Goal: Navigation & Orientation: Find specific page/section

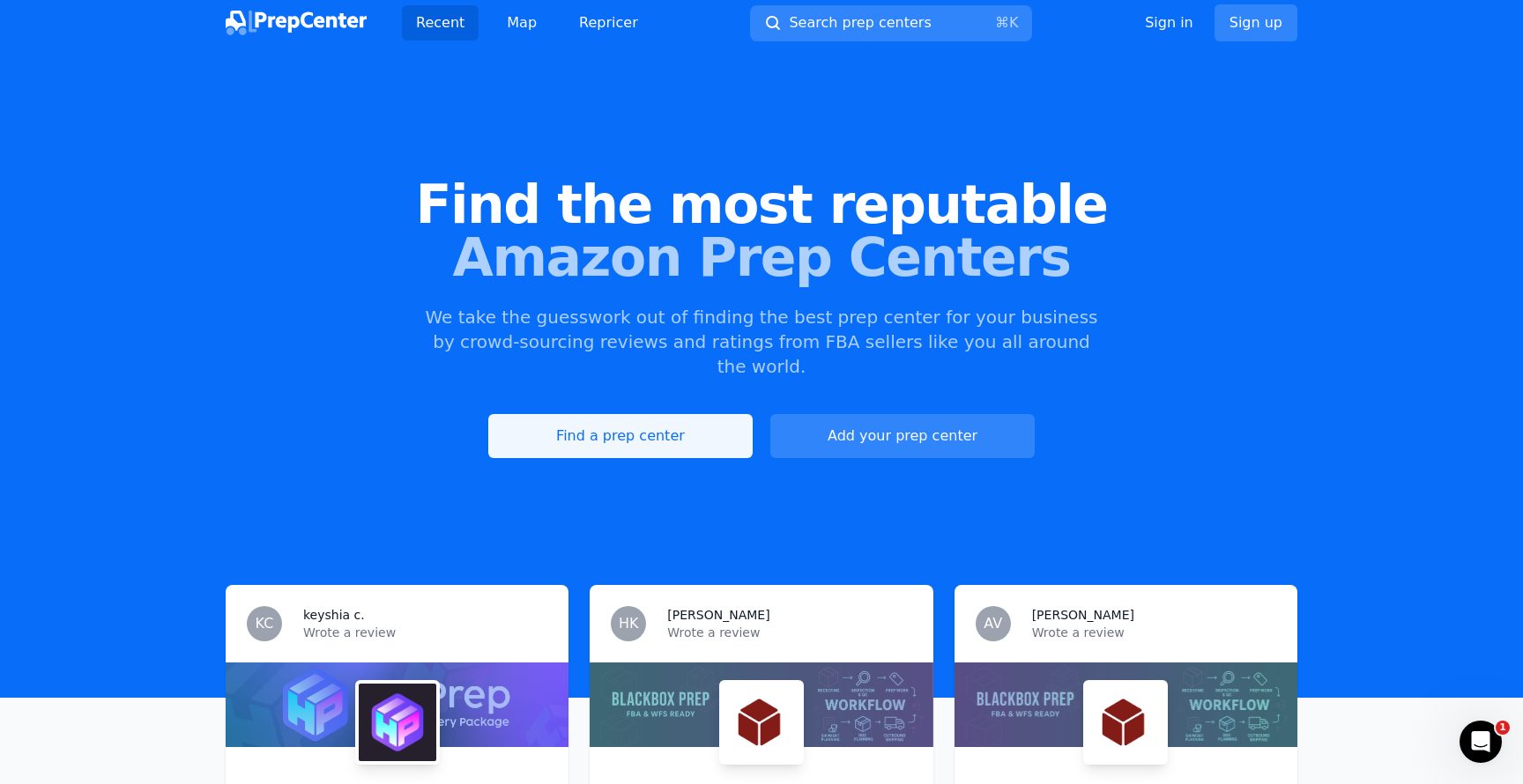
click at [547, 414] on link "Find a prep center" at bounding box center [619, 436] width 264 height 44
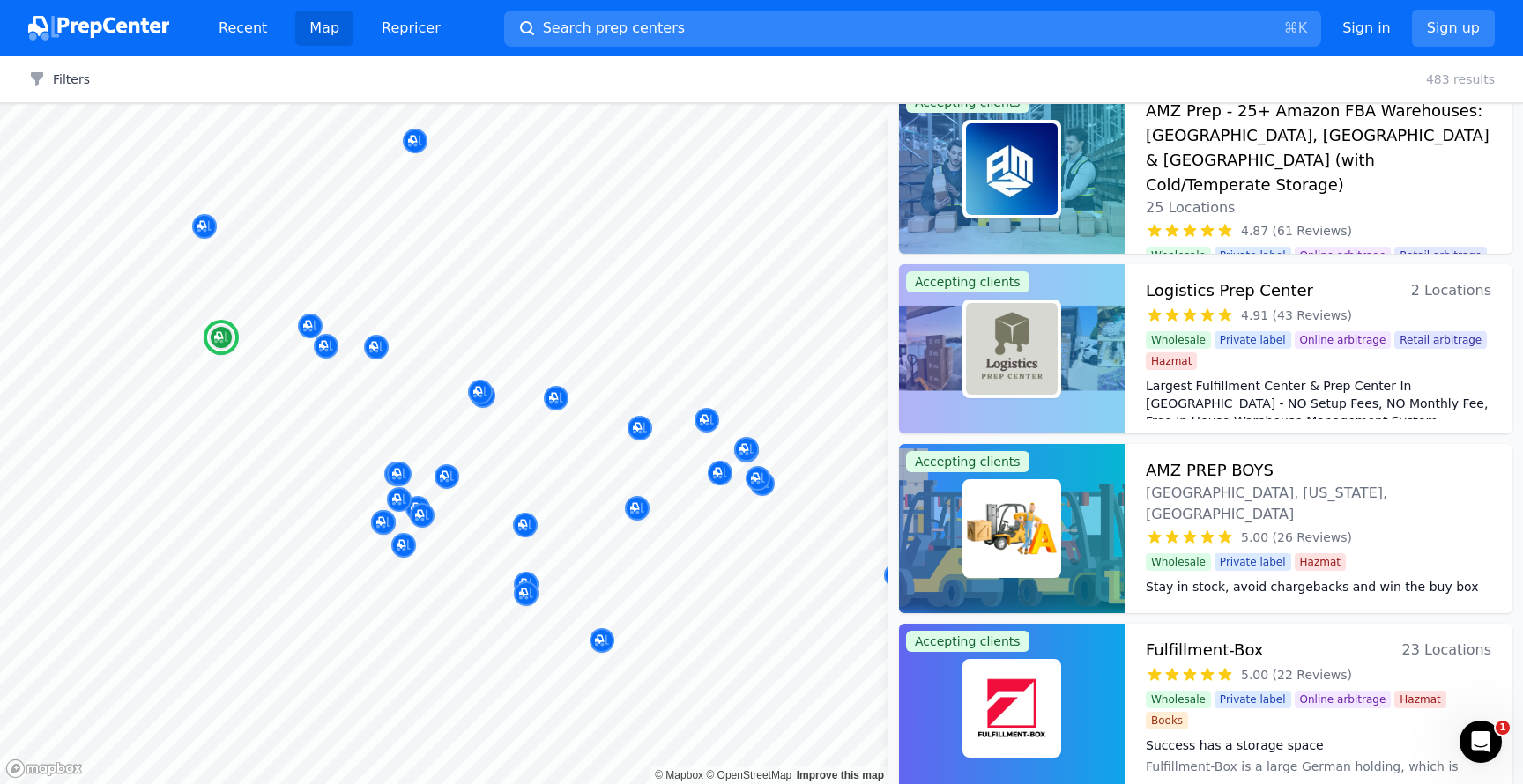
scroll to position [34, 0]
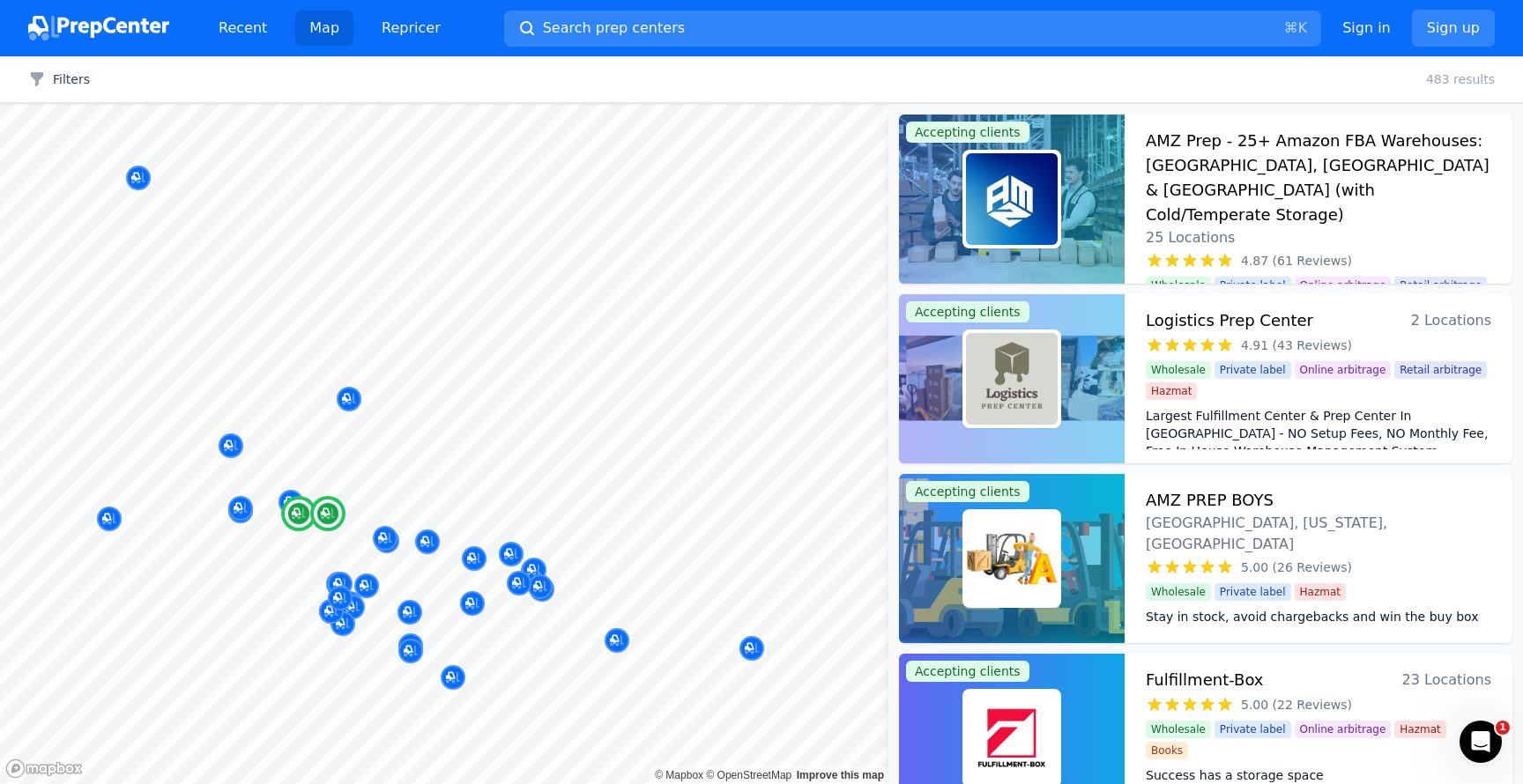
scroll to position [0, 0]
click at [1212, 344] on icon at bounding box center [1208, 344] width 13 height 12
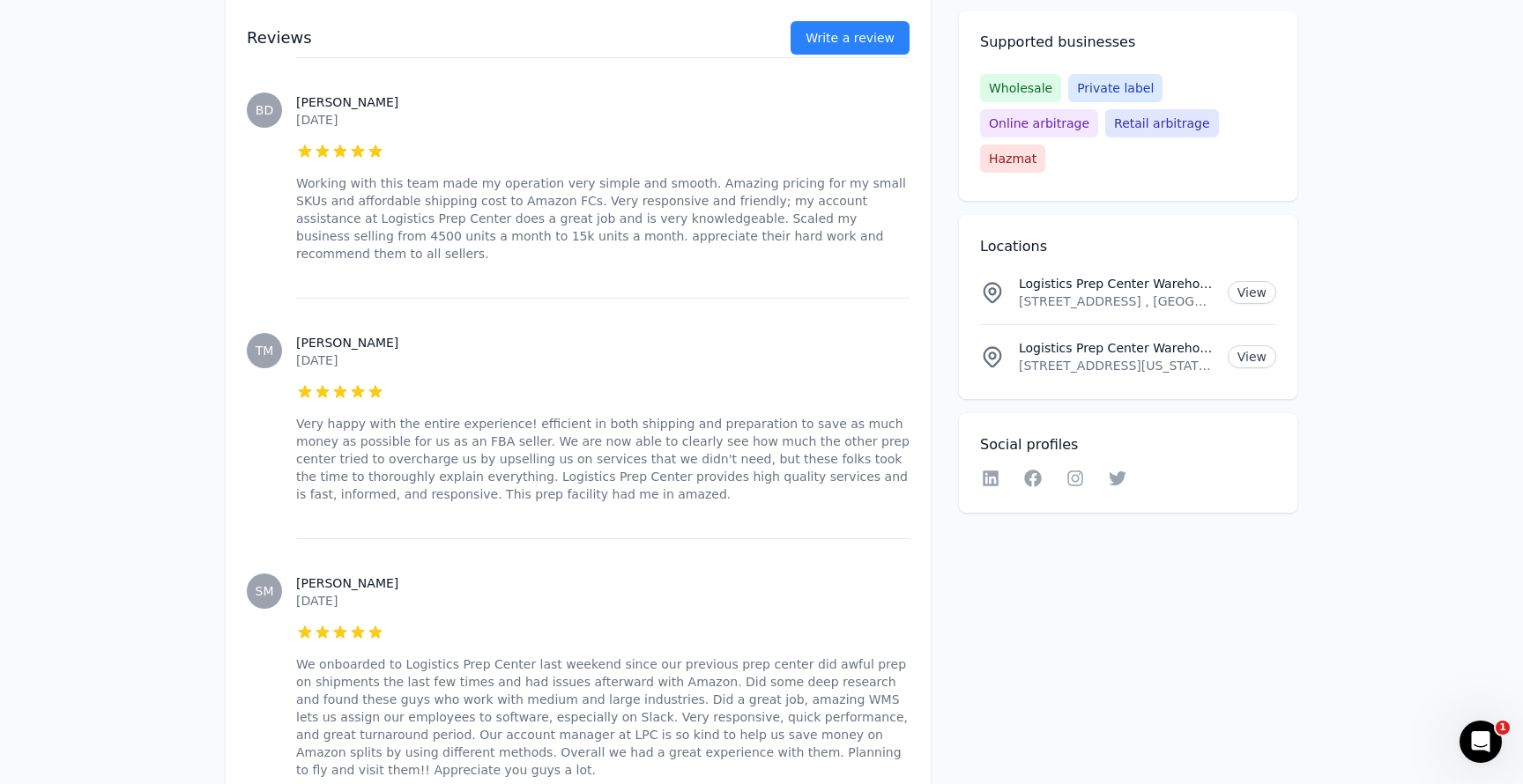
scroll to position [2454, 0]
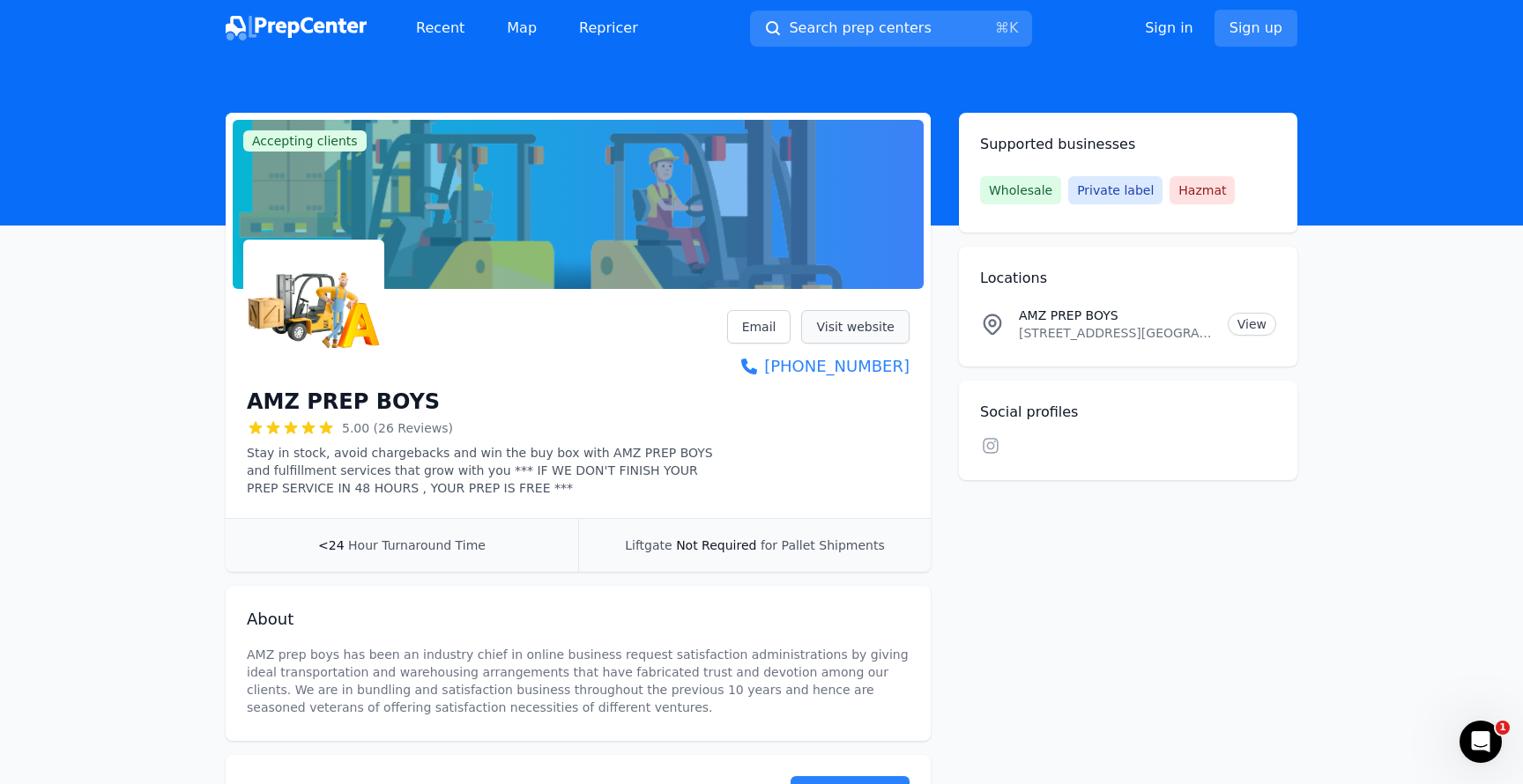
click at [873, 334] on link "Visit website" at bounding box center [856, 327] width 109 height 33
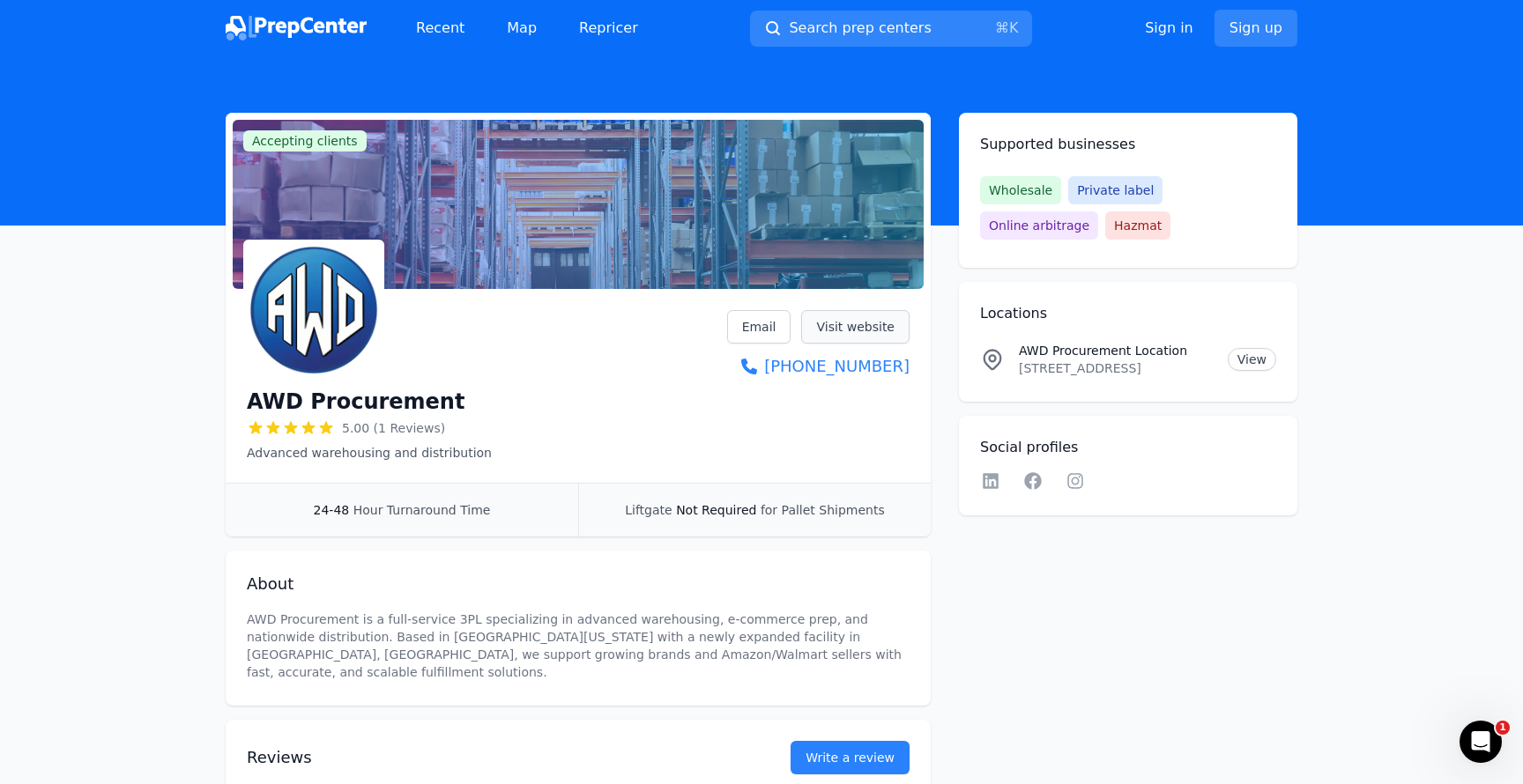
click at [877, 334] on link "Visit website" at bounding box center [856, 327] width 109 height 33
